Goal: Navigation & Orientation: Find specific page/section

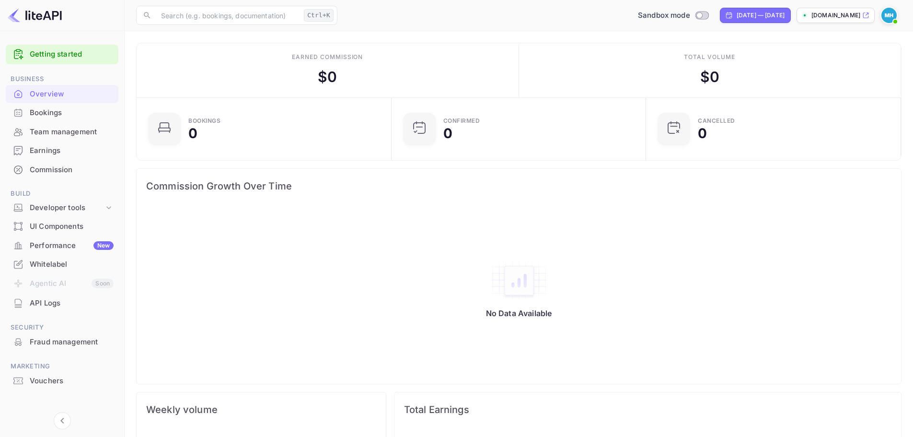
click at [80, 307] on div "API Logs" at bounding box center [72, 303] width 84 height 11
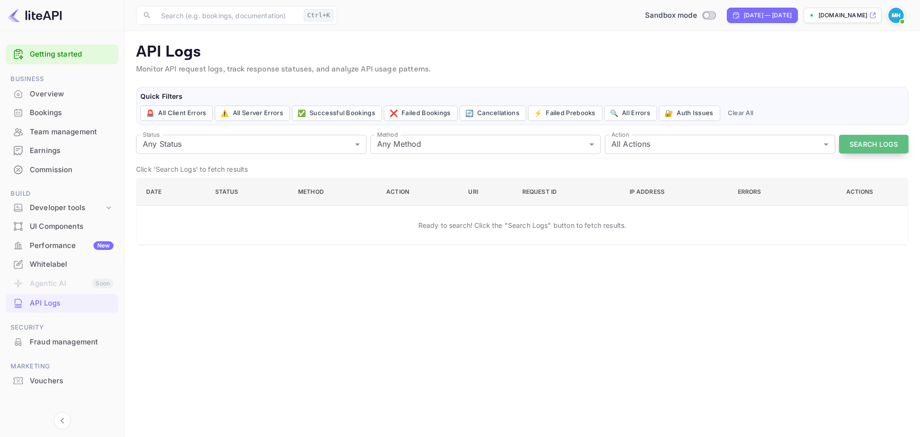
click at [863, 140] on button "Search Logs" at bounding box center [873, 144] width 69 height 19
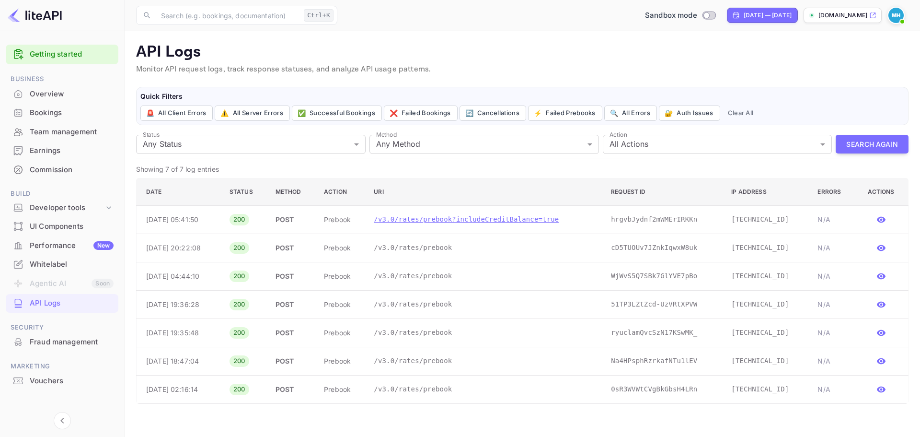
click at [502, 223] on p "/v3.0/rates/prebook?includeCreditBalance=true" at bounding box center [485, 219] width 222 height 10
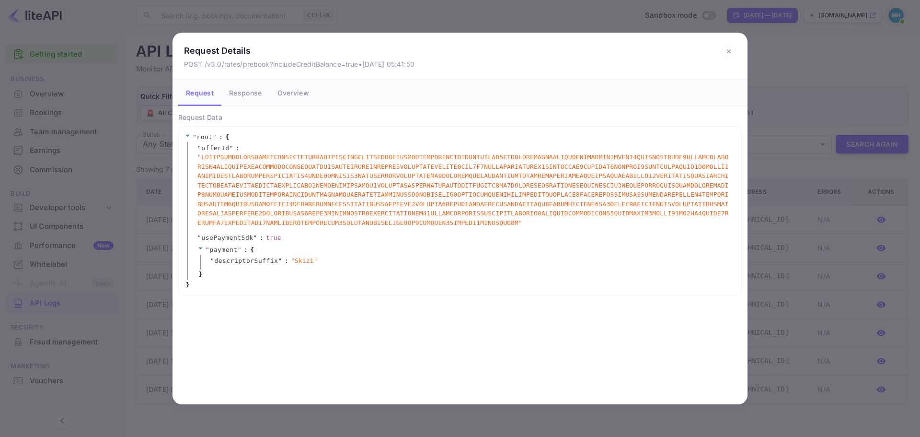
click at [242, 88] on button "Response" at bounding box center [245, 92] width 48 height 27
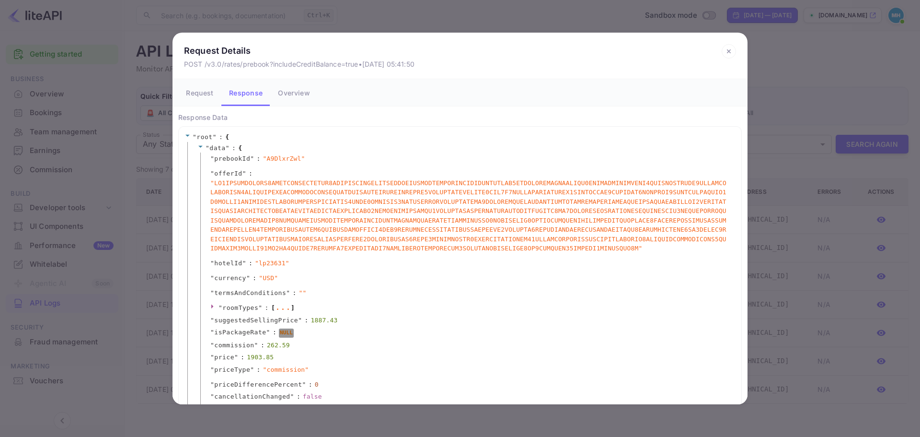
click at [268, 261] on span "" lp23631 "" at bounding box center [272, 263] width 35 height 10
copy span "lp23631"
click at [150, 174] on div "Request Details POST /v3.0/rates/prebook?includeCreditBalance=true • [DATE] 05:…" at bounding box center [460, 218] width 920 height 437
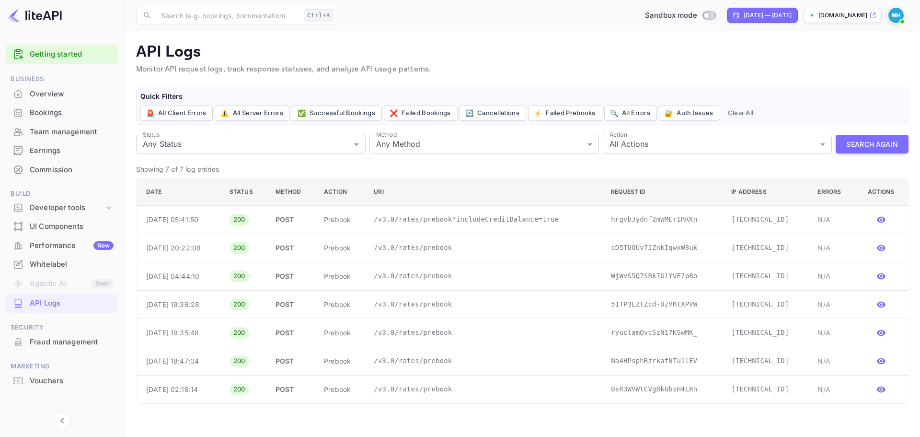
click at [55, 131] on div "Team management" at bounding box center [72, 132] width 84 height 11
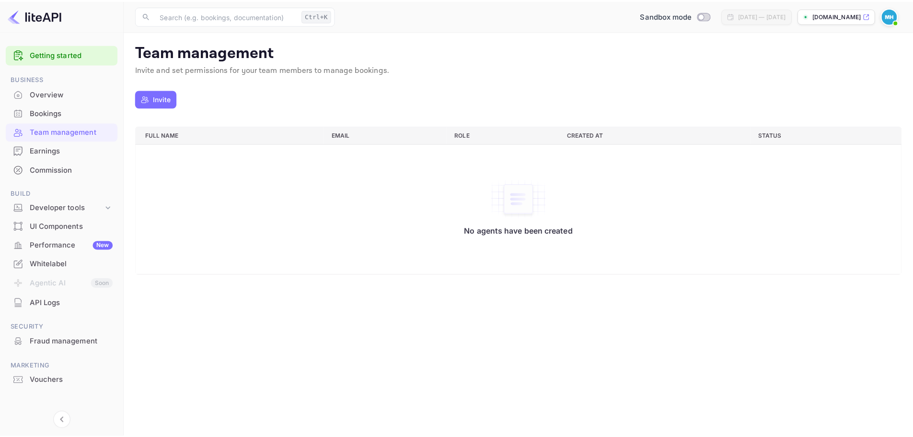
scroll to position [7, 0]
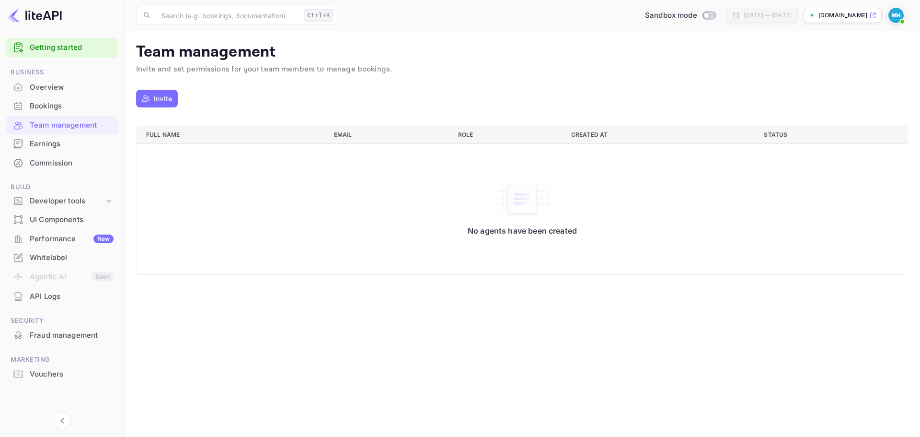
click at [58, 87] on div "Overview" at bounding box center [72, 87] width 84 height 11
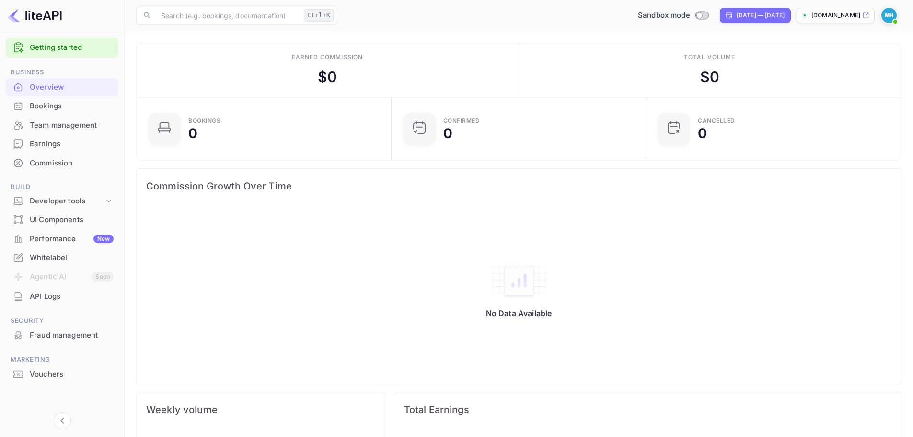
click at [893, 20] on span at bounding box center [896, 22] width 10 height 10
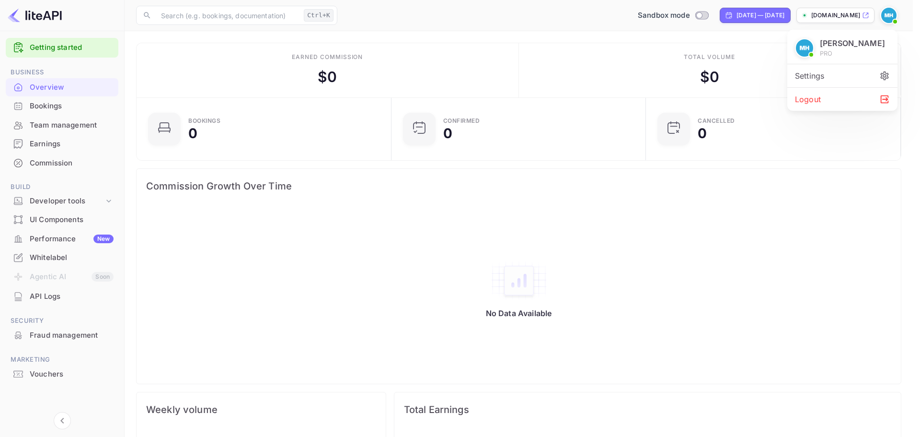
click at [347, 338] on div at bounding box center [460, 218] width 920 height 437
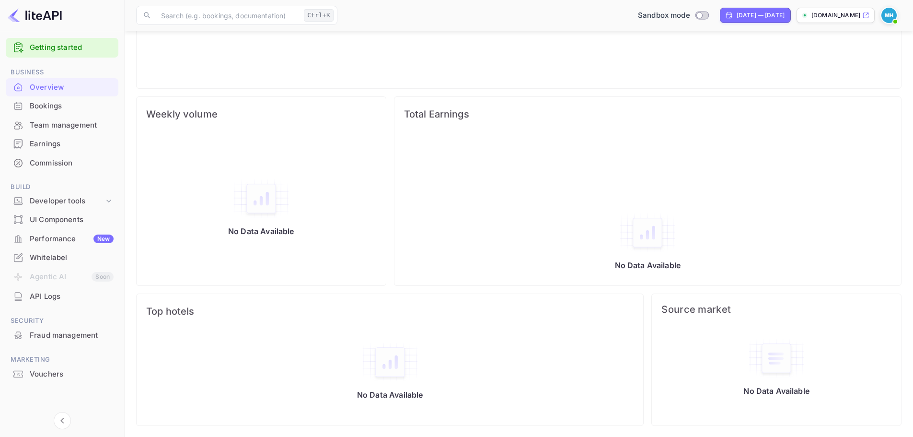
scroll to position [296, 0]
click at [80, 203] on div "Developer tools" at bounding box center [67, 201] width 74 height 11
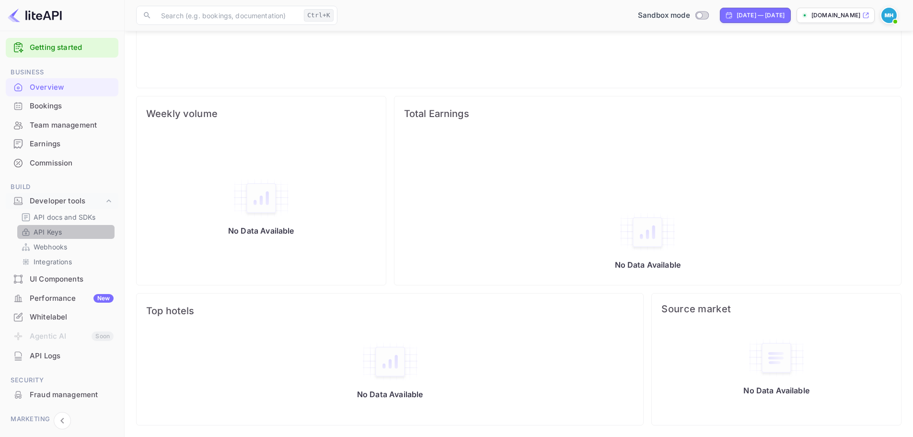
click at [69, 231] on link "API Keys" at bounding box center [66, 232] width 90 height 10
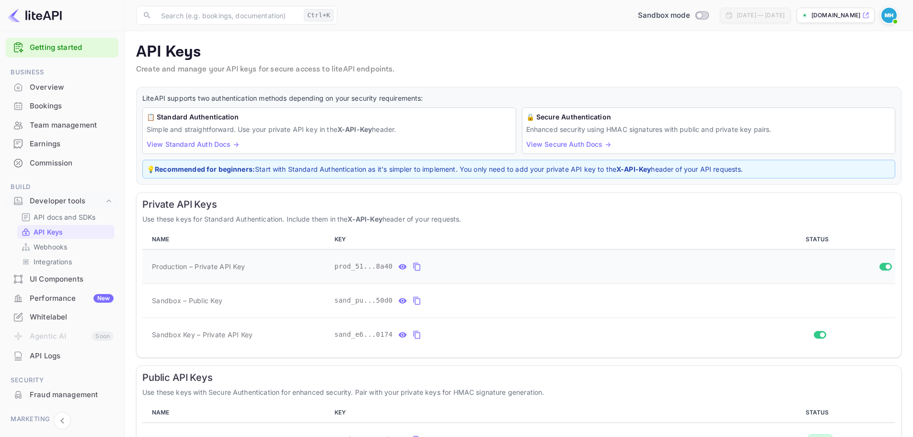
scroll to position [67, 0]
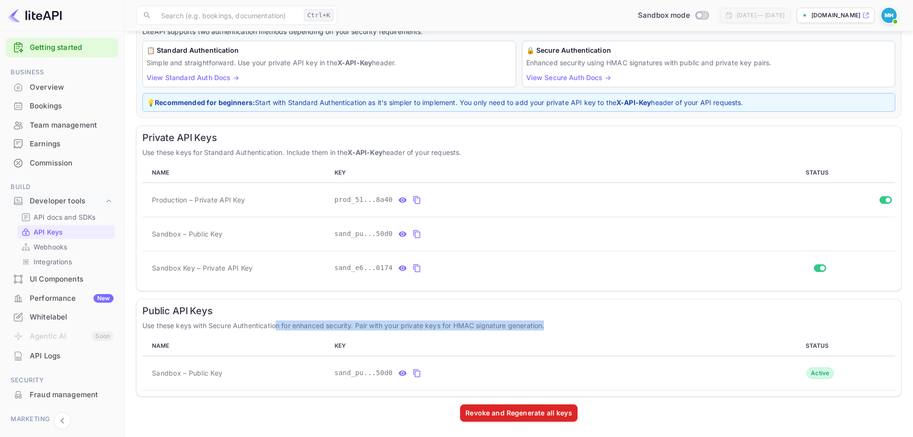
drag, startPoint x: 278, startPoint y: 323, endPoint x: 557, endPoint y: 324, distance: 278.9
click at [557, 324] on p "Use these keys with Secure Authentication for enhanced security. Pair with your…" at bounding box center [518, 325] width 753 height 10
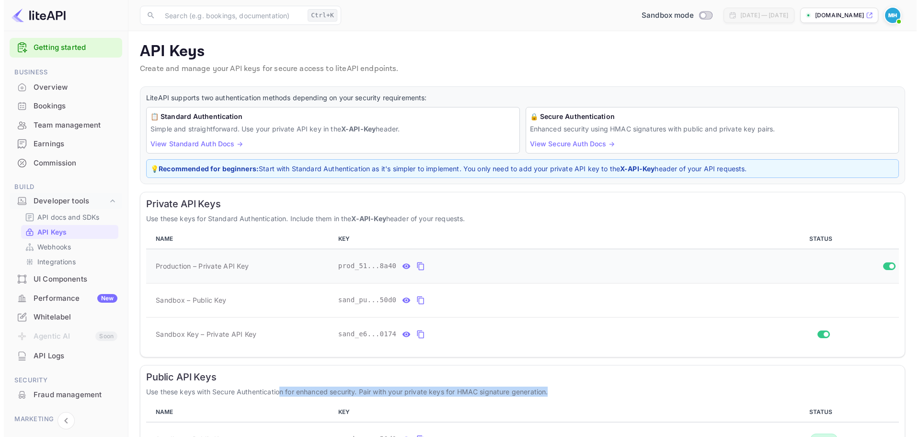
scroll to position [0, 0]
click at [66, 262] on p "Integrations" at bounding box center [53, 261] width 38 height 10
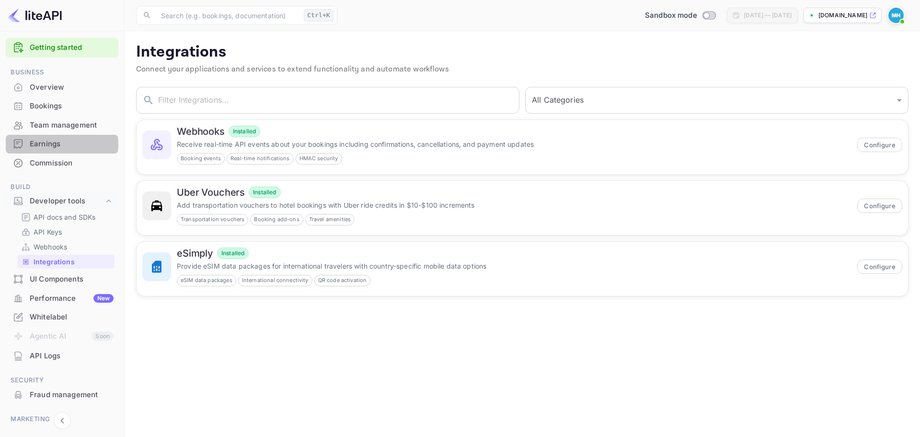
click at [61, 144] on div "Earnings" at bounding box center [72, 144] width 84 height 11
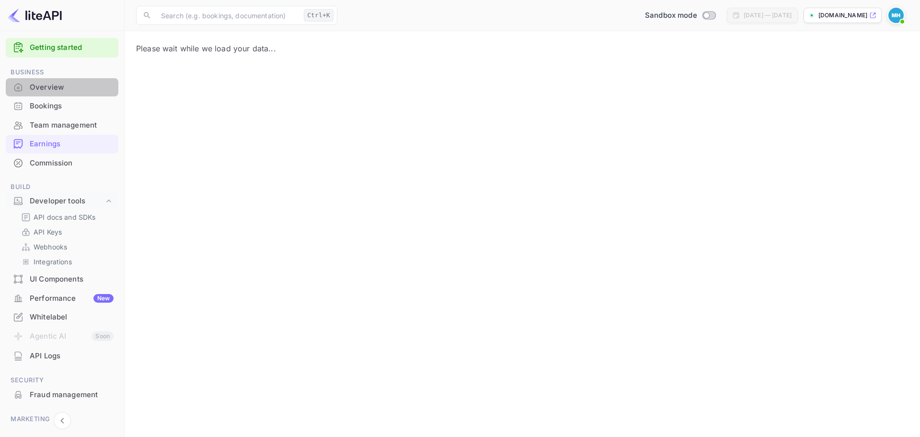
click at [65, 87] on div "Overview" at bounding box center [72, 87] width 84 height 11
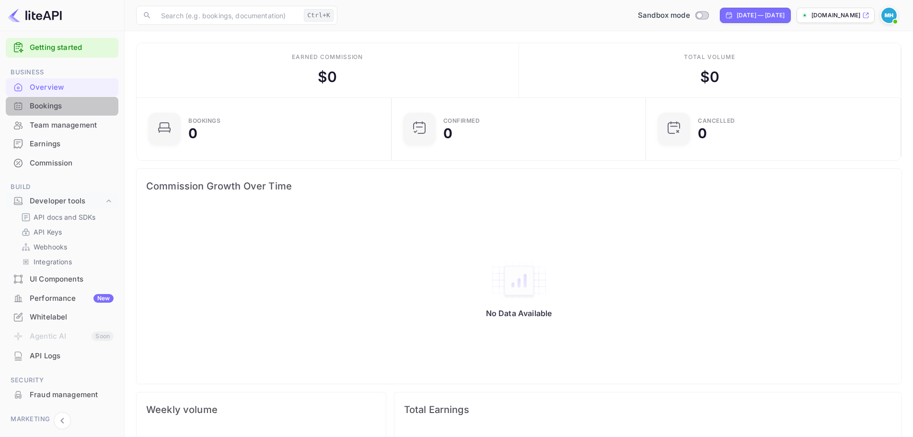
click at [64, 104] on div "Bookings" at bounding box center [72, 106] width 84 height 11
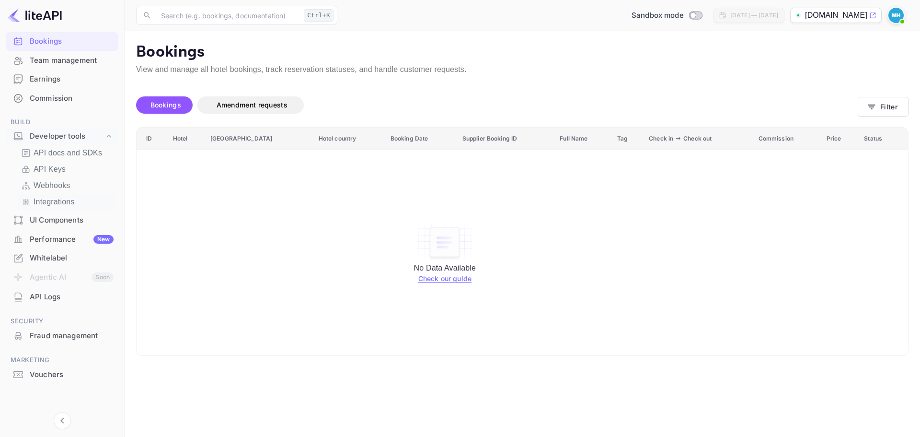
scroll to position [72, 0]
click at [58, 416] on icon "Collapse navigation" at bounding box center [63, 421] width 12 height 12
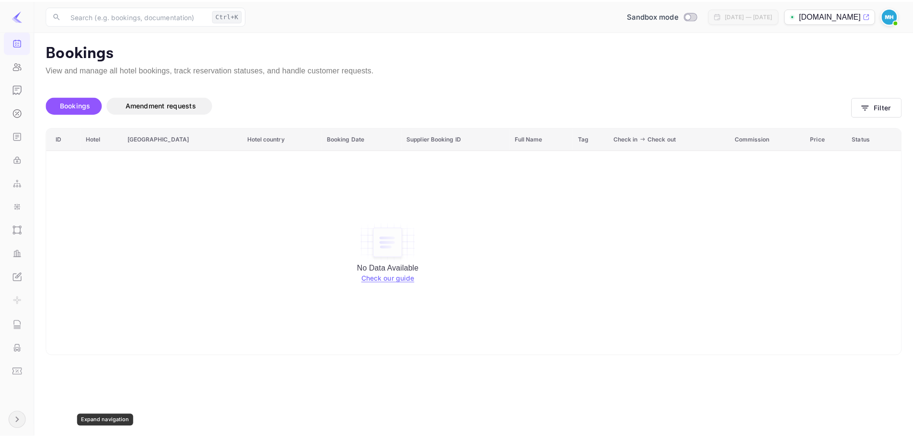
scroll to position [61, 0]
click at [17, 17] on img at bounding box center [18, 16] width 12 height 12
click at [898, 19] on img at bounding box center [896, 15] width 15 height 15
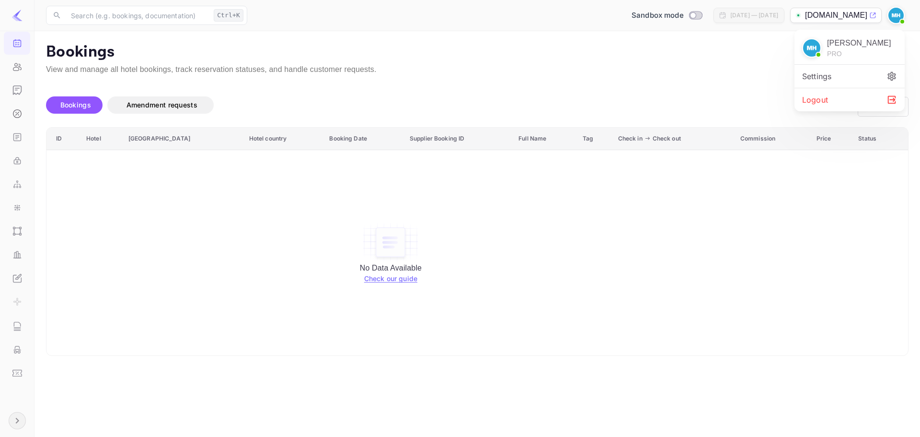
click at [848, 80] on div "Settings" at bounding box center [850, 76] width 110 height 23
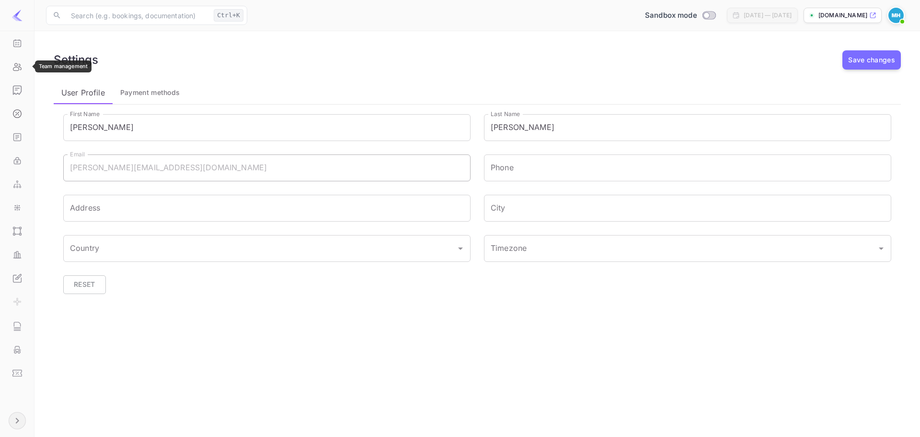
click at [19, 70] on icon "Team management" at bounding box center [17, 67] width 9 height 8
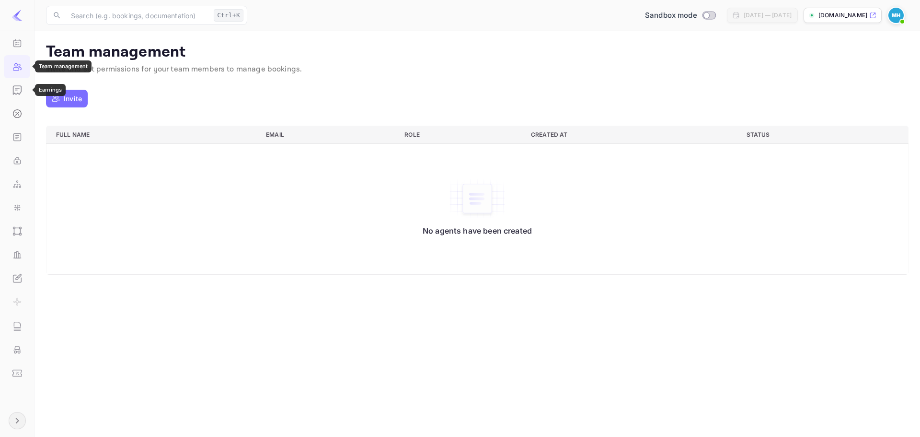
click at [20, 90] on icon "Earnings" at bounding box center [17, 90] width 8 height 9
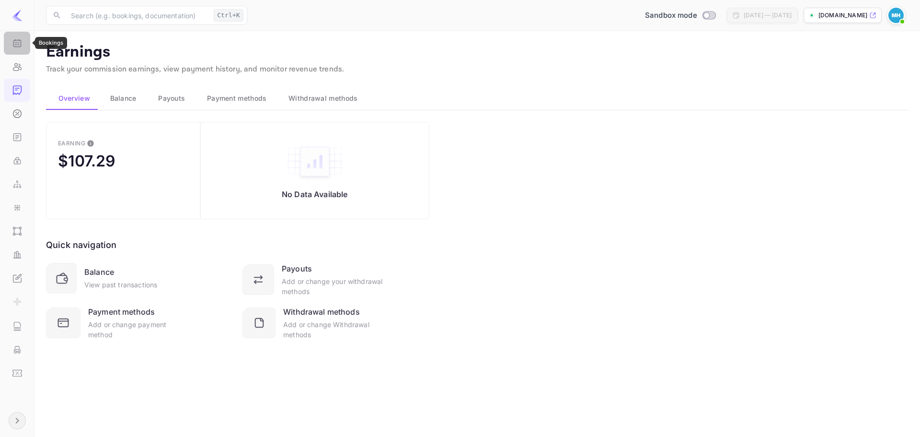
click at [18, 36] on div "Bookings" at bounding box center [17, 43] width 26 height 23
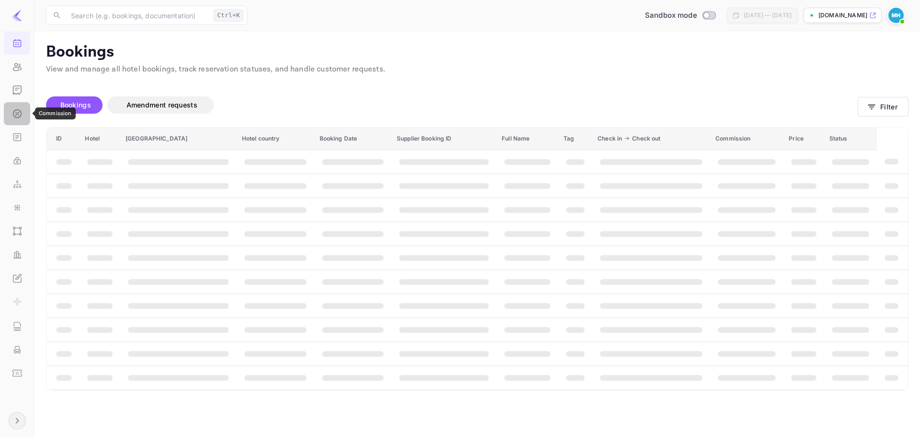
click at [12, 105] on div "Commission" at bounding box center [17, 113] width 26 height 23
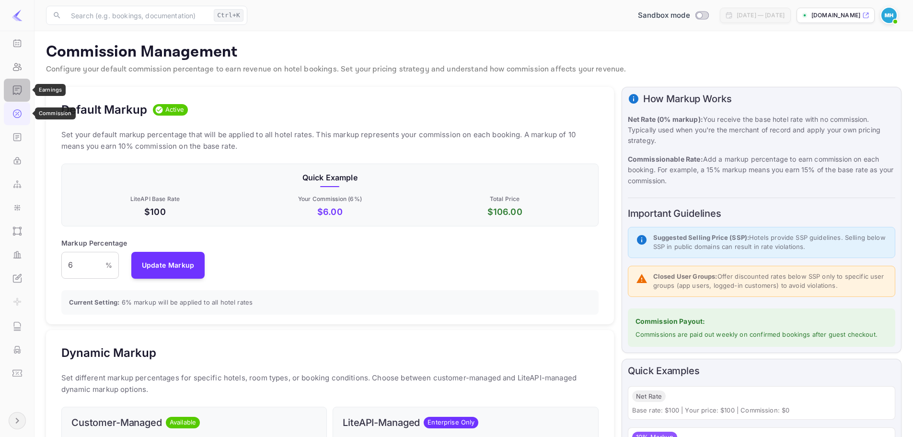
click at [12, 98] on div "Earnings" at bounding box center [17, 90] width 26 height 23
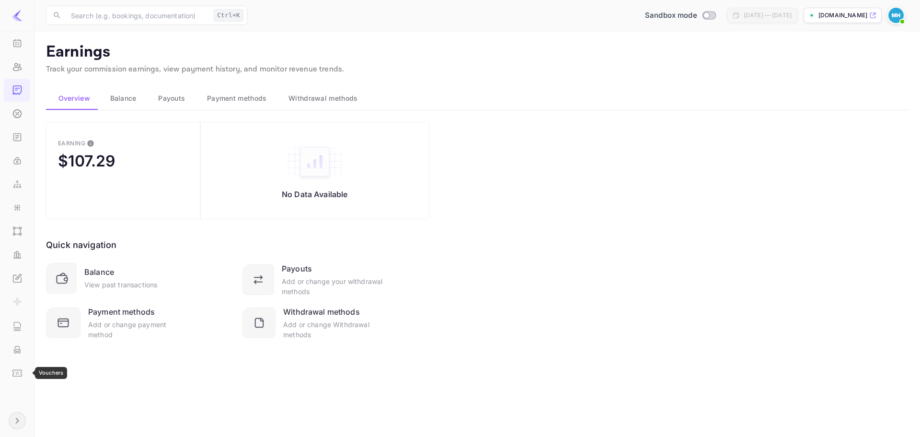
click at [20, 373] on icon "Vouchers" at bounding box center [17, 373] width 10 height 10
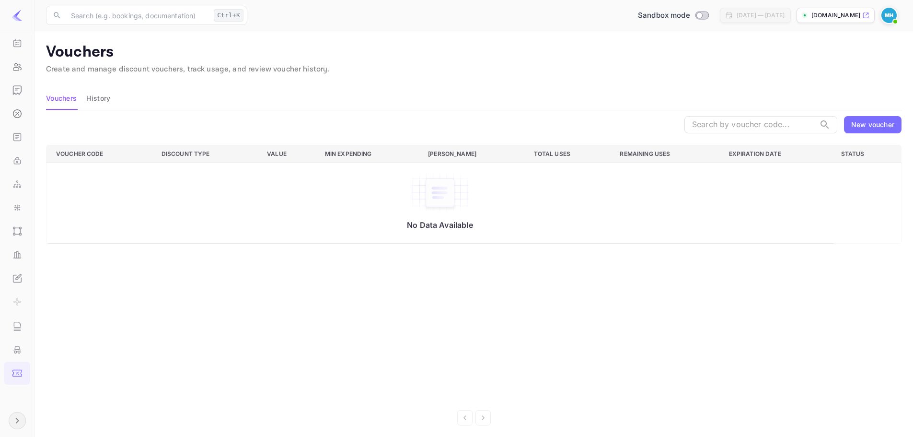
click at [17, 20] on img at bounding box center [18, 16] width 12 height 12
click at [19, 16] on img at bounding box center [18, 16] width 12 height 12
click at [23, 41] on div "Bookings" at bounding box center [17, 43] width 26 height 23
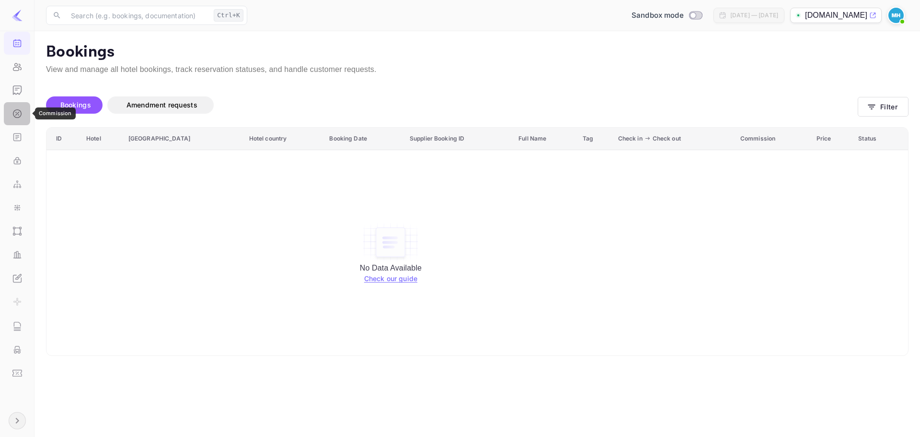
click at [12, 113] on icon "Commission" at bounding box center [17, 114] width 10 height 10
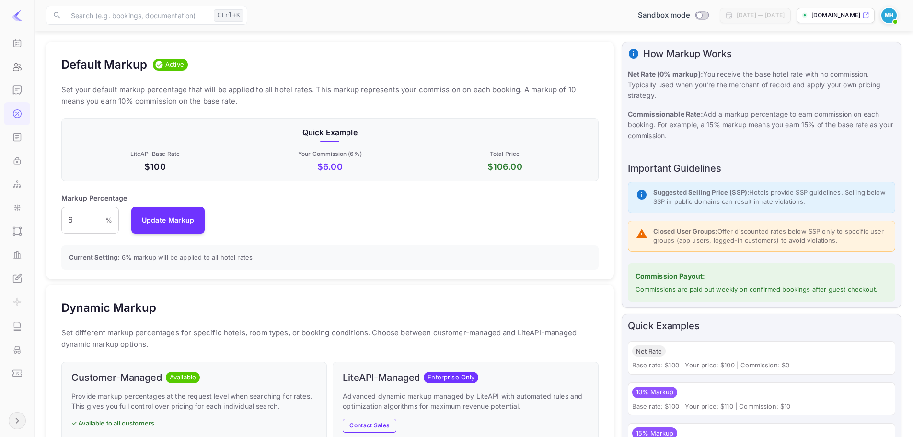
scroll to position [93, 0]
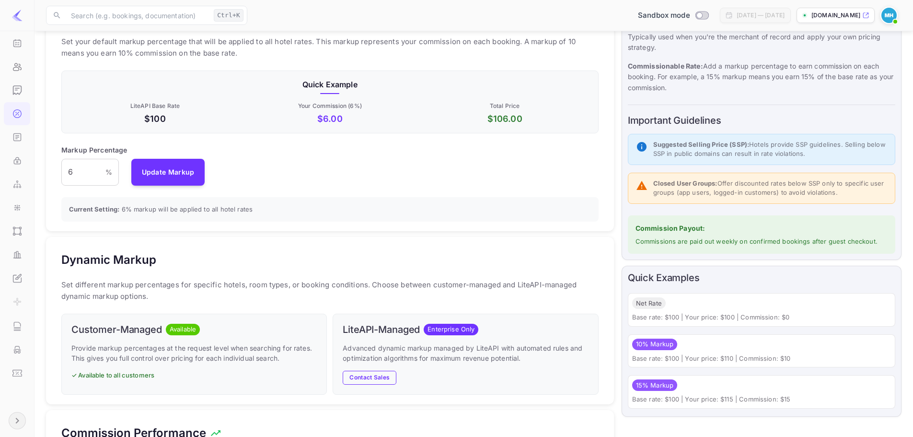
click at [653, 304] on span "Net Rate" at bounding box center [649, 304] width 34 height 10
click at [17, 163] on icon "API Keys" at bounding box center [17, 162] width 6 height 4
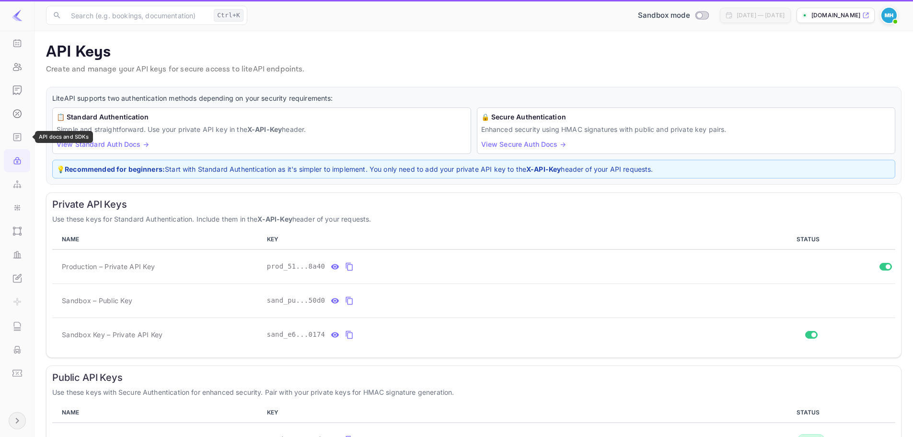
click at [17, 140] on icon "API docs and SDKs" at bounding box center [16, 137] width 7 height 7
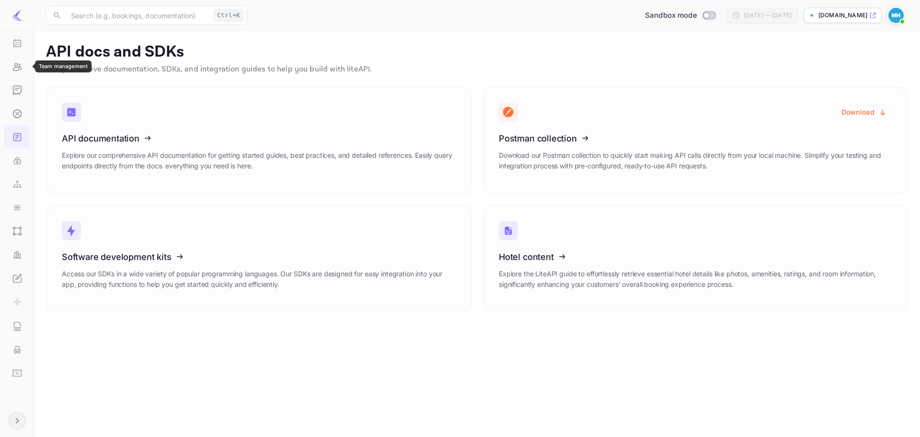
click at [7, 64] on div "Team management" at bounding box center [17, 66] width 26 height 23
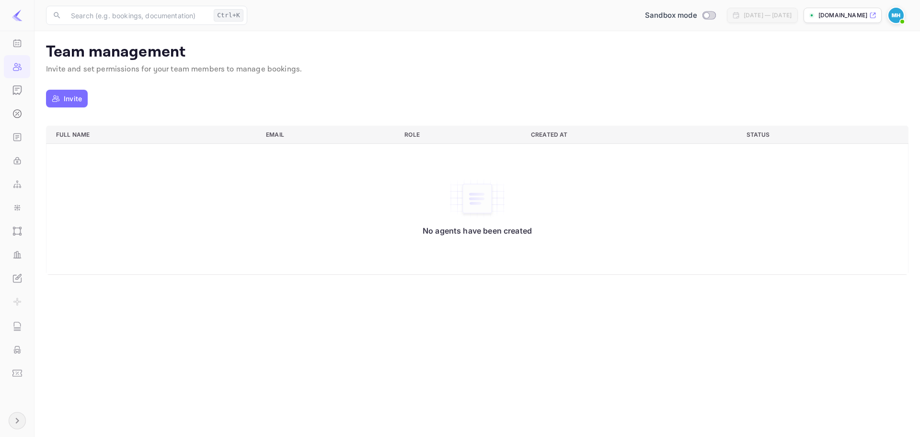
click at [73, 102] on p "Invite" at bounding box center [73, 98] width 18 height 10
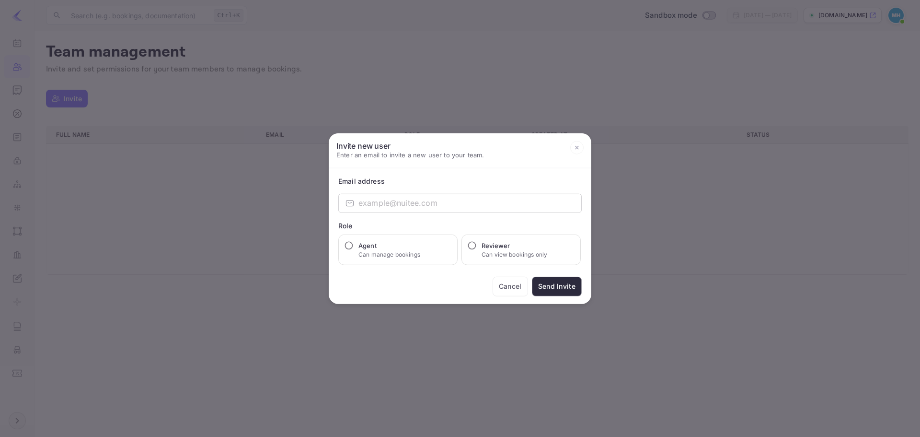
click at [575, 147] on icon at bounding box center [576, 147] width 13 height 13
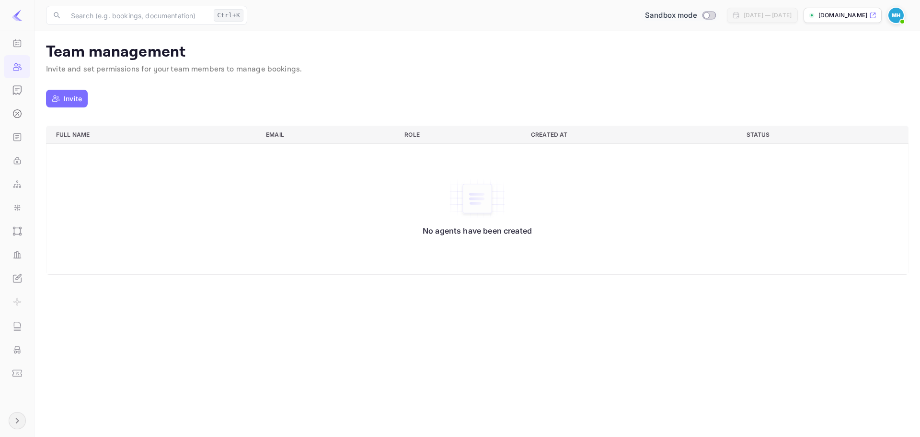
click at [697, 16] on input "Switch to Production mode" at bounding box center [706, 15] width 19 height 6
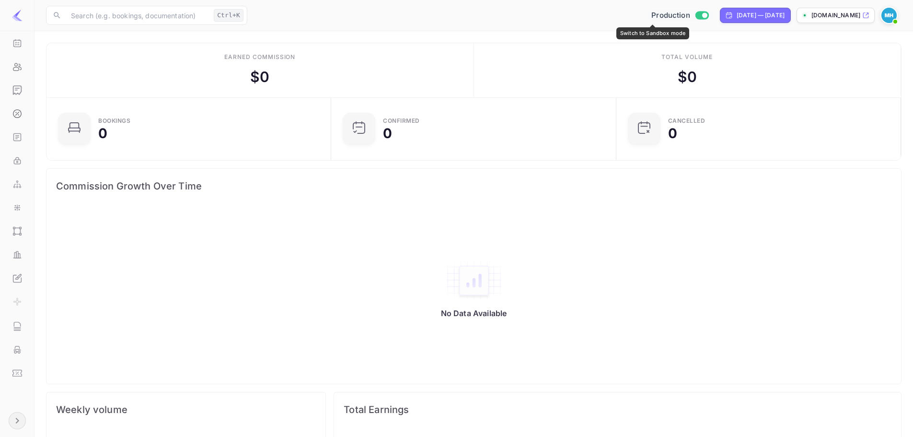
click at [683, 16] on div "Production" at bounding box center [680, 15] width 65 height 11
checkbox input "false"
click at [14, 43] on icon "Bookings" at bounding box center [17, 43] width 10 height 10
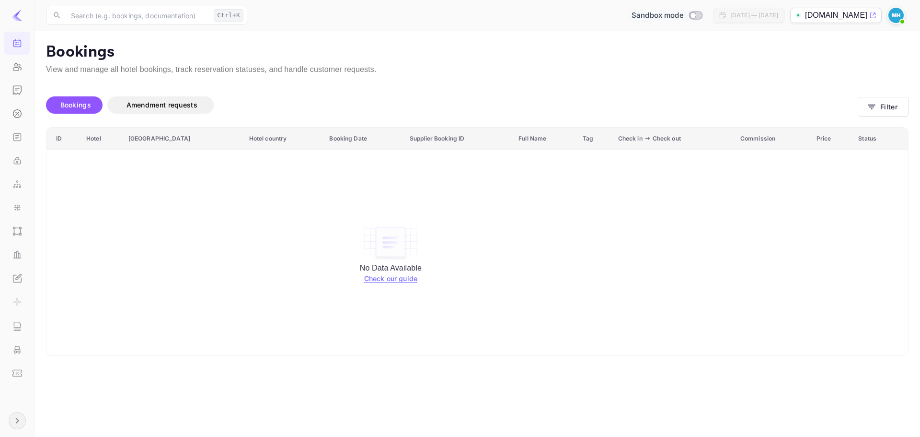
click at [15, 15] on img at bounding box center [18, 16] width 12 height 12
click at [903, 16] on img at bounding box center [896, 15] width 15 height 15
